Goal: Information Seeking & Learning: Learn about a topic

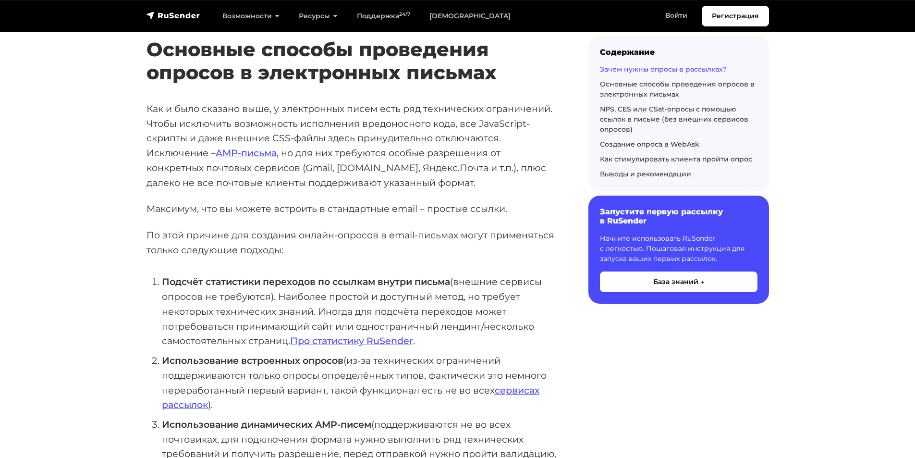
scroll to position [1601, 0]
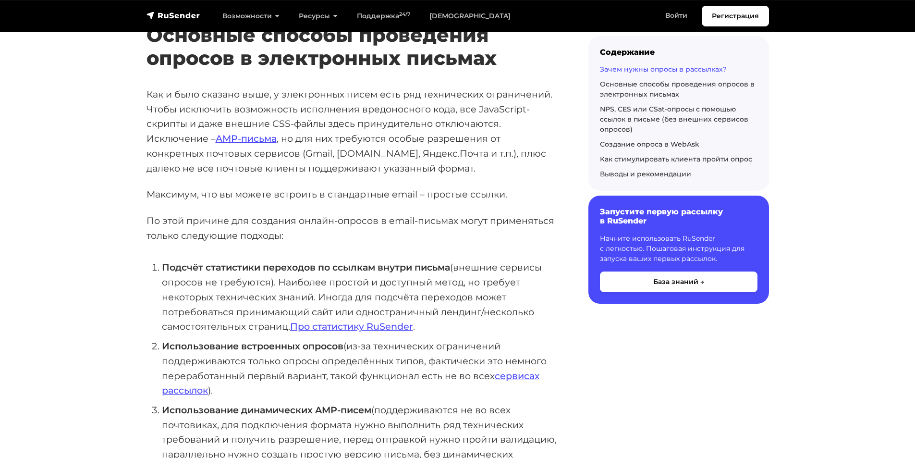
drag, startPoint x: 244, startPoint y: 169, endPoint x: 481, endPoint y: 207, distance: 240.9
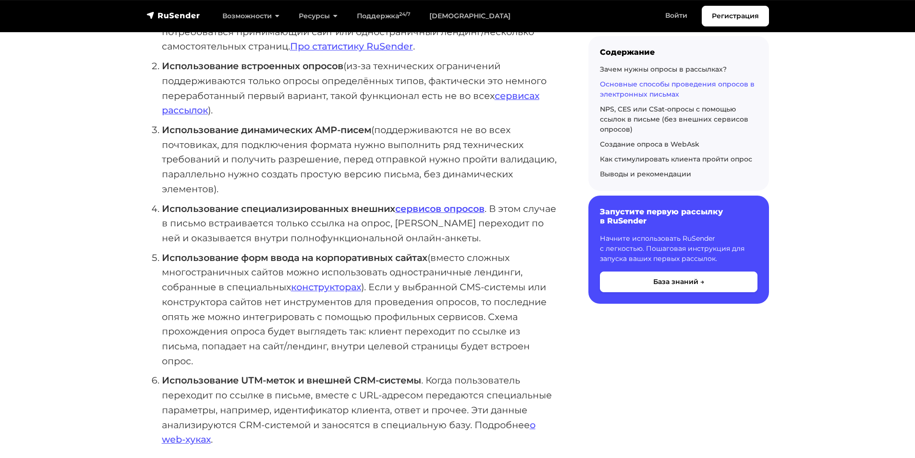
scroll to position [1884, 0]
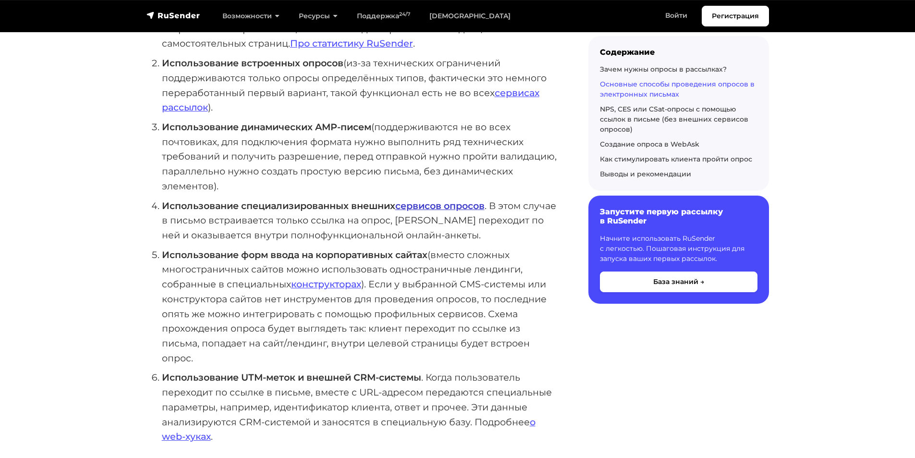
click at [418, 211] on strong "сервисов опросов" at bounding box center [439, 206] width 89 height 12
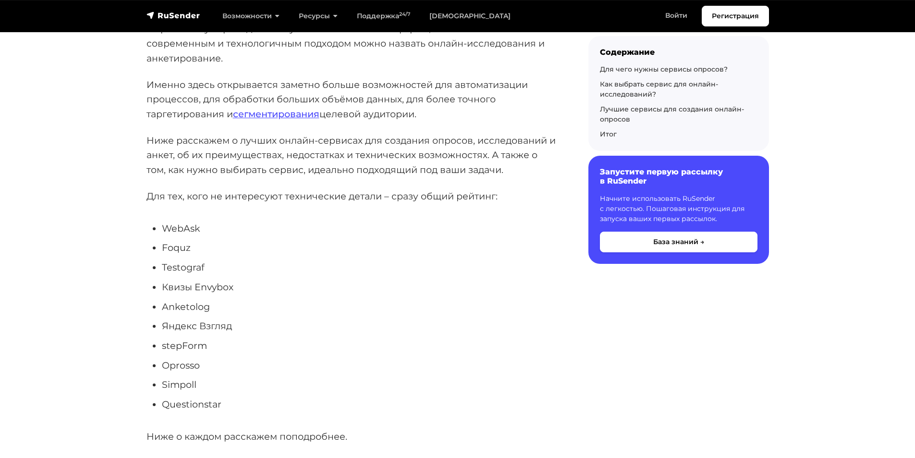
scroll to position [193, 0]
drag, startPoint x: 202, startPoint y: 226, endPoint x: 161, endPoint y: 224, distance: 40.9
click at [162, 224] on li "WebAsk" at bounding box center [360, 227] width 396 height 15
copy li "WebAsk"
click at [469, 249] on li "Foquz" at bounding box center [360, 247] width 396 height 15
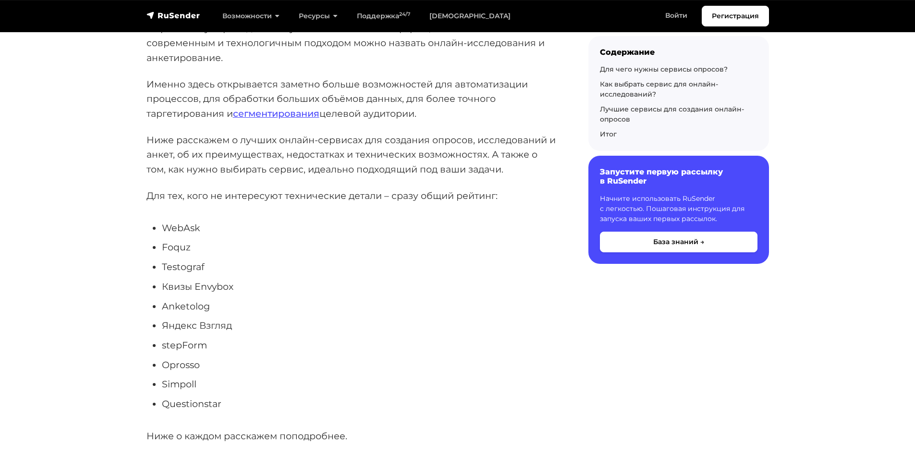
click at [181, 251] on li "Foquz" at bounding box center [360, 247] width 396 height 15
copy li "Foquz"
click at [456, 240] on li "Foquz" at bounding box center [360, 247] width 396 height 15
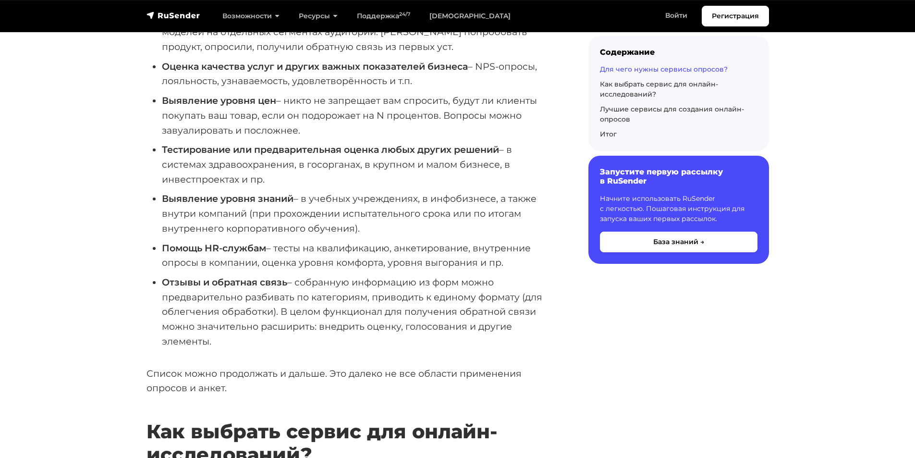
scroll to position [1009, 0]
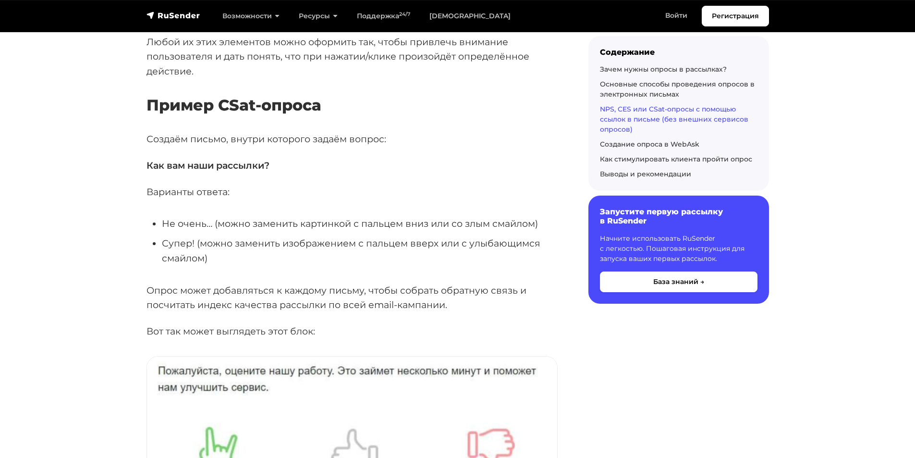
scroll to position [2804, 0]
